Goal: Subscribe to service/newsletter

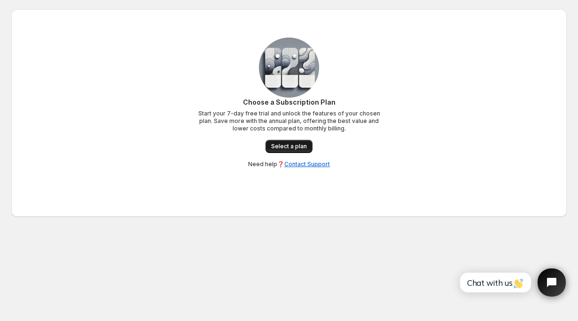
click at [282, 143] on span "Select a plan" at bounding box center [289, 147] width 36 height 8
